Goal: Transaction & Acquisition: Purchase product/service

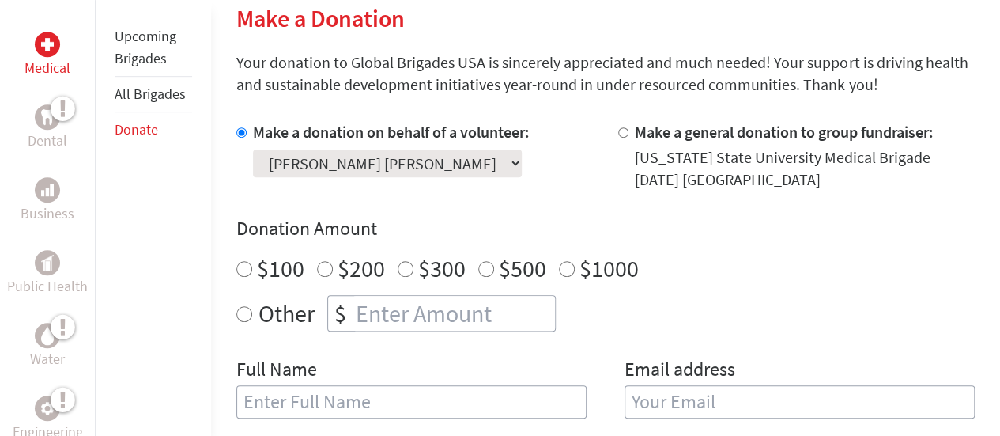
scroll to position [390, 0]
radio input "true"
click at [500, 319] on input "number" at bounding box center [454, 312] width 202 height 35
type input "1300"
click at [651, 313] on div "Other $ 1300" at bounding box center [605, 312] width 738 height 36
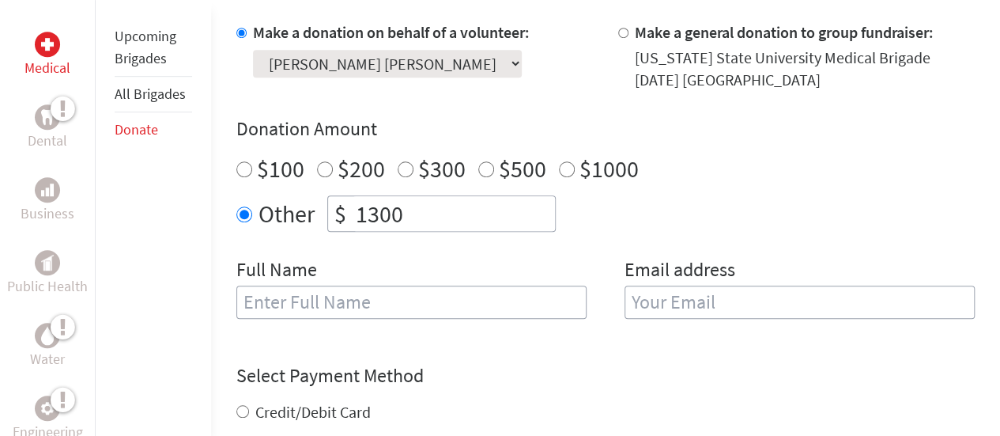
scroll to position [490, 0]
click at [492, 305] on input "text" at bounding box center [411, 301] width 350 height 33
type input "[PERSON_NAME] [PERSON_NAME] [PERSON_NAME]"
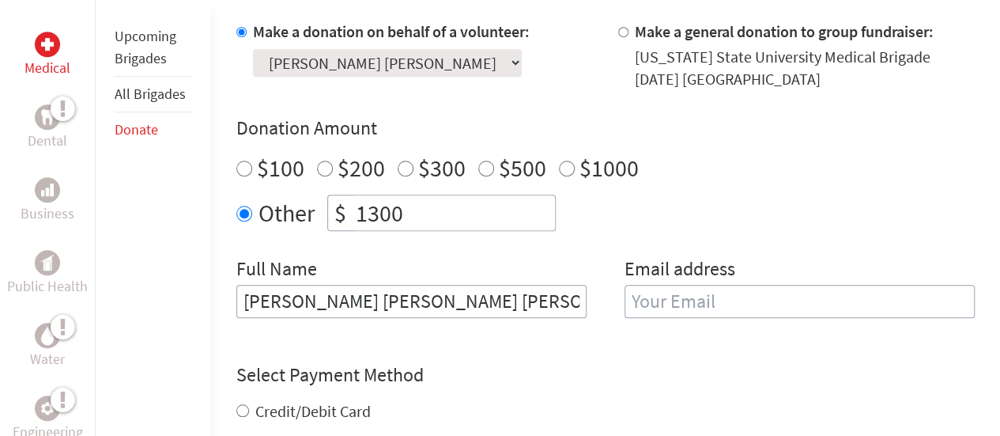
click at [692, 307] on input "email" at bounding box center [799, 301] width 350 height 33
type input "[EMAIL_ADDRESS][DOMAIN_NAME]"
click at [666, 345] on form "Make a donation on behalf of a volunteer: Select a volunteer... [PERSON_NAME] […" at bounding box center [605, 335] width 738 height 628
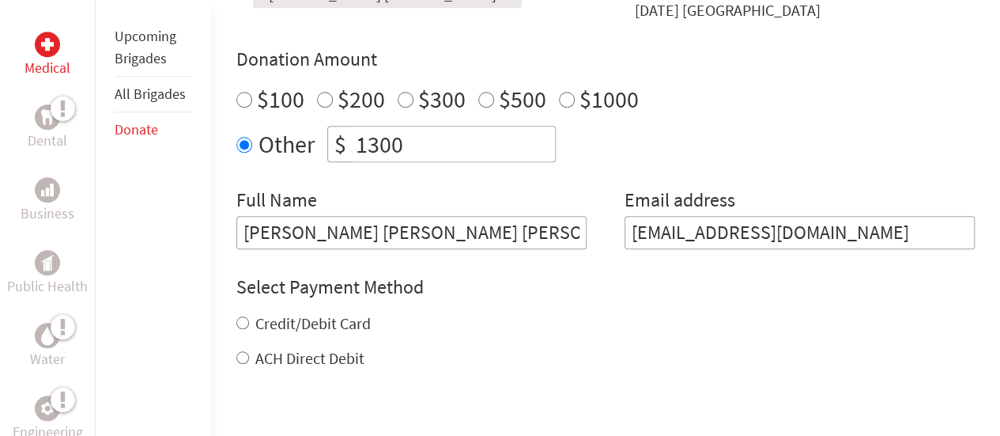
scroll to position [571, 0]
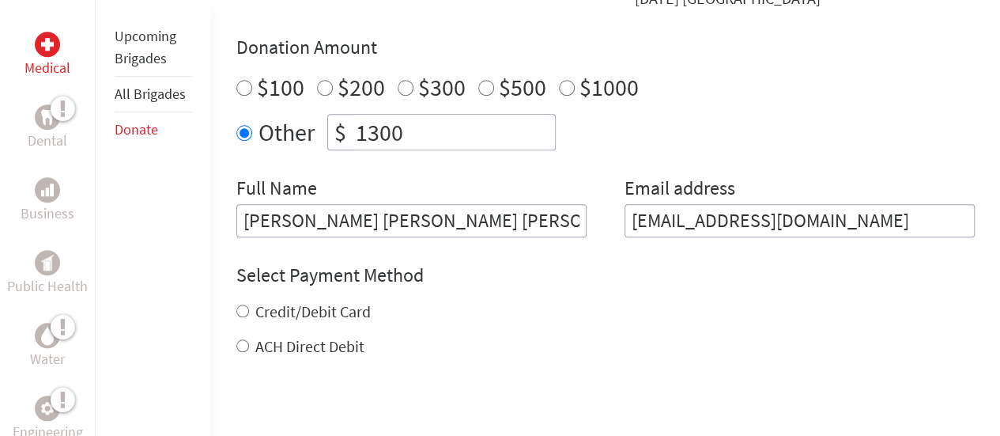
click at [357, 307] on label "Credit/Debit Card" at bounding box center [312, 311] width 115 height 20
click at [249, 307] on input "Credit/Debit Card" at bounding box center [242, 310] width 13 height 13
radio input "true"
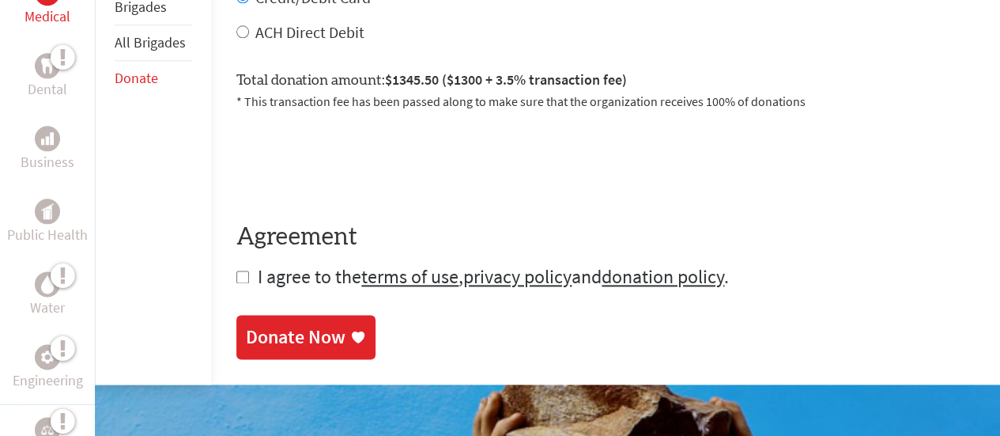
scroll to position [888, 0]
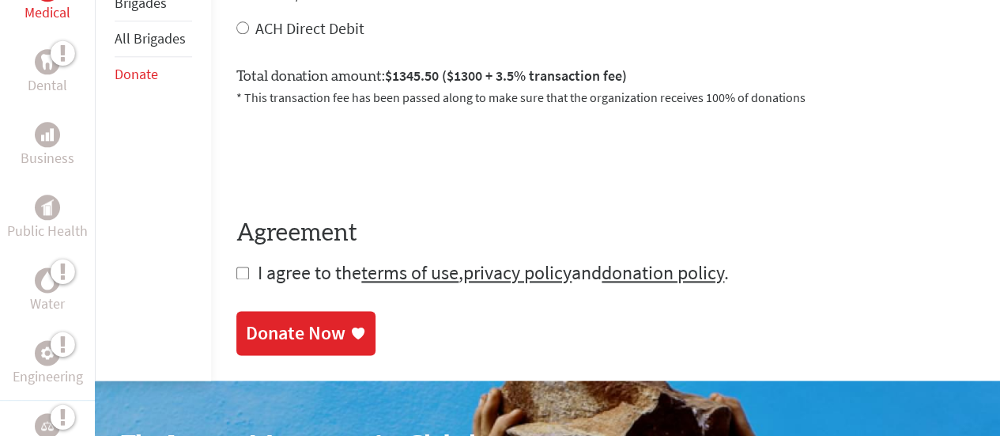
click at [241, 276] on input "checkbox" at bounding box center [242, 272] width 13 height 13
checkbox input "true"
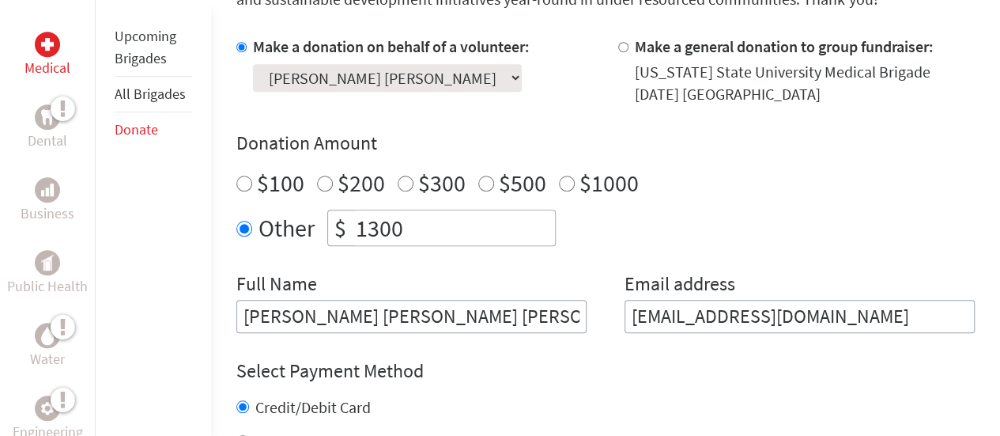
scroll to position [485, 0]
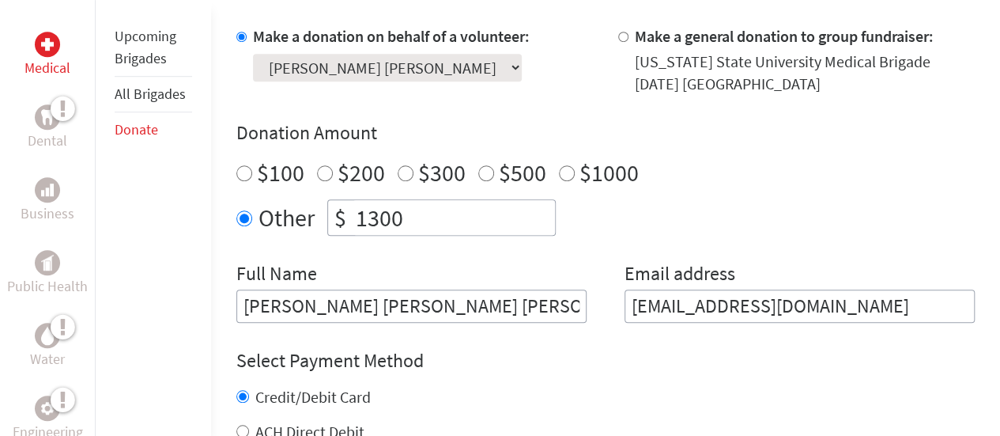
click at [417, 66] on select "Select a volunteer... [PERSON_NAME] [PERSON_NAME] [PERSON_NAME] [PERSON_NAME] […" at bounding box center [387, 68] width 269 height 28
click at [253, 54] on select "Select a volunteer... [PERSON_NAME] [PERSON_NAME] [PERSON_NAME] [PERSON_NAME] […" at bounding box center [387, 68] width 269 height 28
click at [471, 123] on h4 "Donation Amount" at bounding box center [605, 132] width 738 height 25
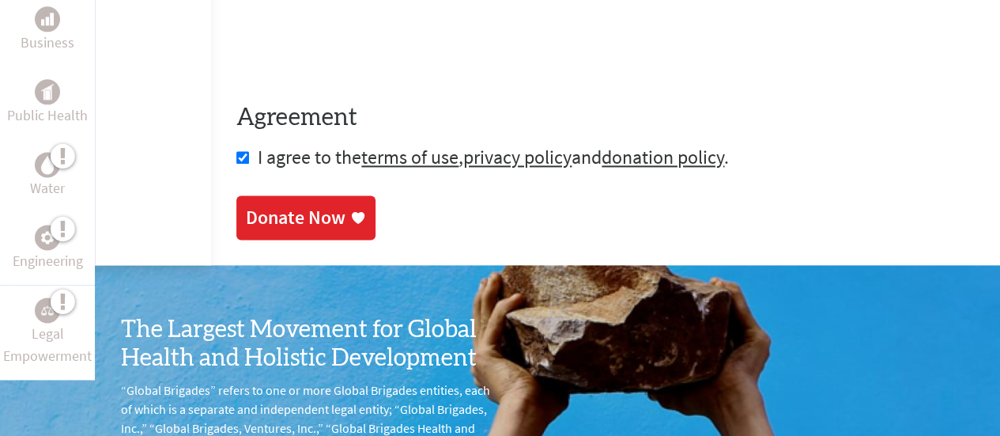
scroll to position [1005, 0]
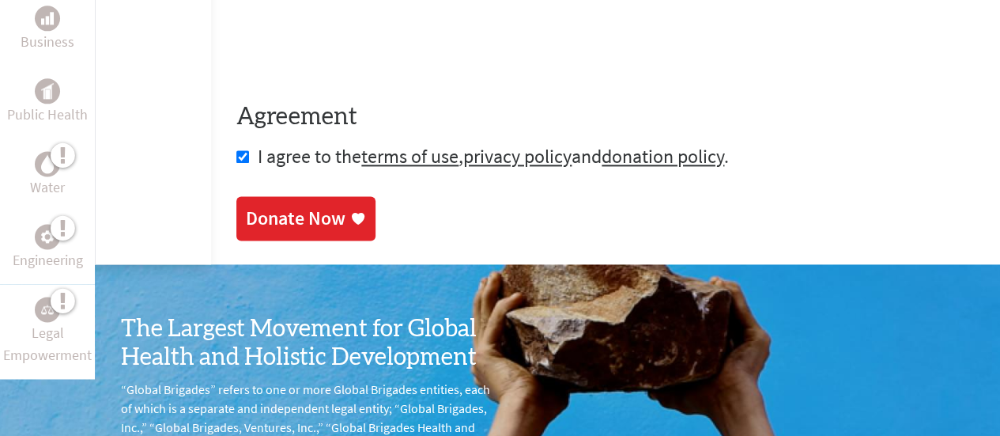
click at [335, 214] on div "Donate Now" at bounding box center [296, 218] width 100 height 25
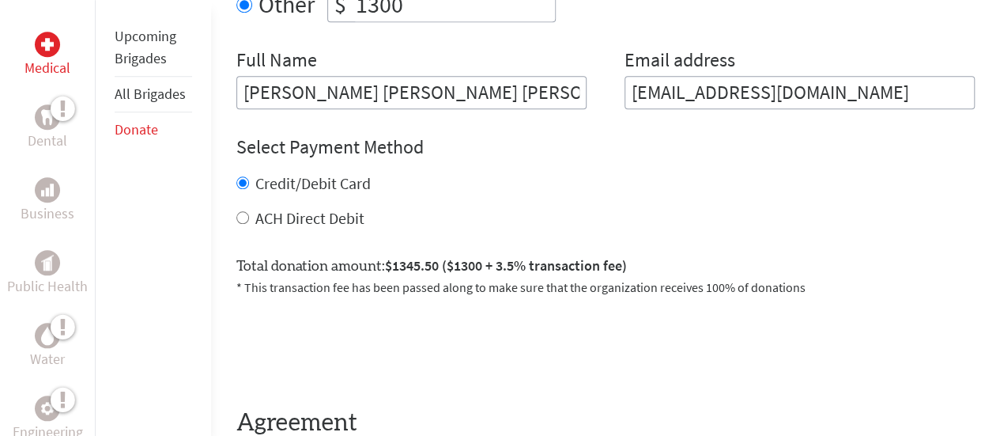
scroll to position [584, 0]
